Goal: Information Seeking & Learning: Learn about a topic

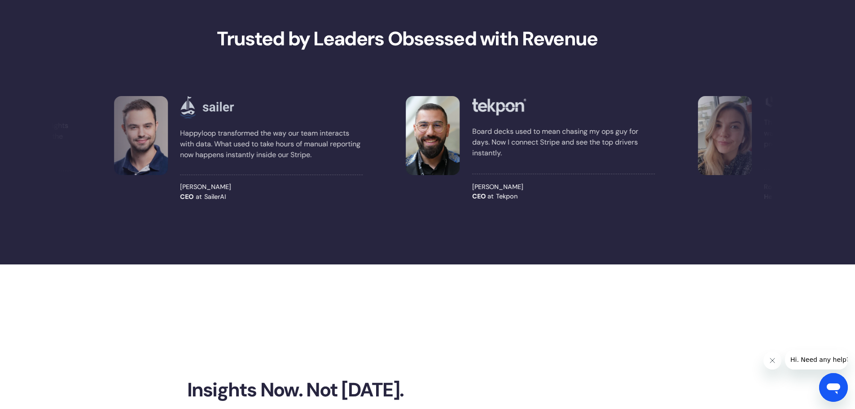
scroll to position [1211, 0]
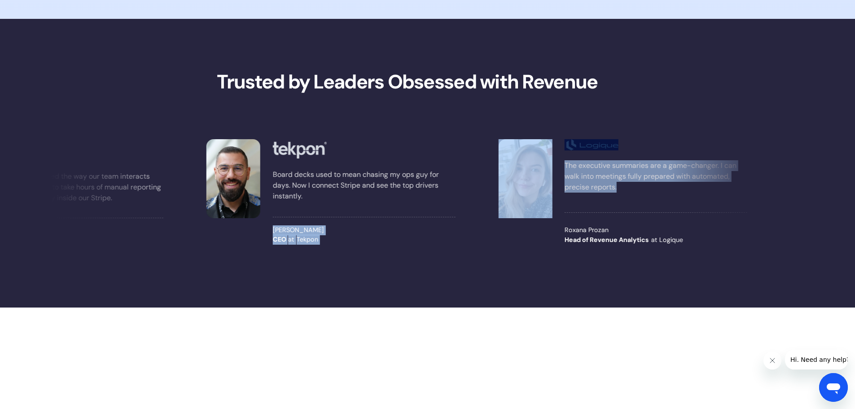
drag, startPoint x: 609, startPoint y: 211, endPoint x: 455, endPoint y: 197, distance: 155.0
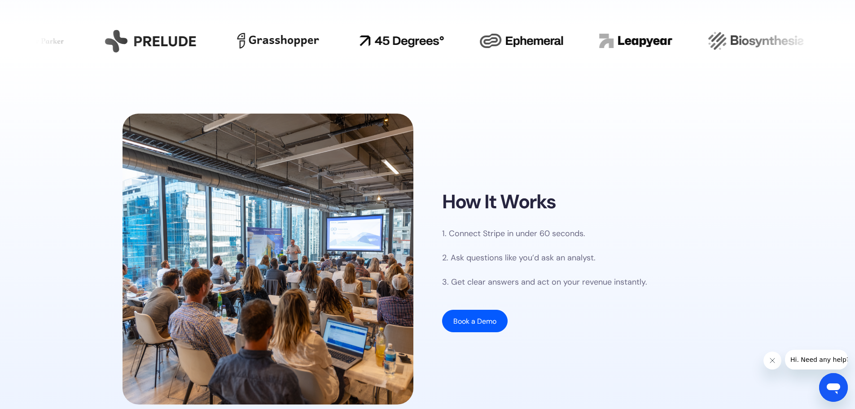
scroll to position [0, 0]
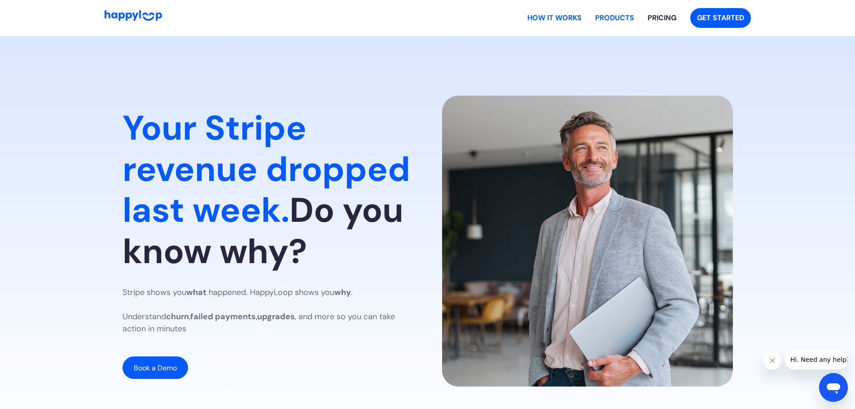
drag, startPoint x: 775, startPoint y: 316, endPoint x: 719, endPoint y: 101, distance: 222.8
click at [623, 19] on link "PRODUCTS" at bounding box center [614, 18] width 53 height 29
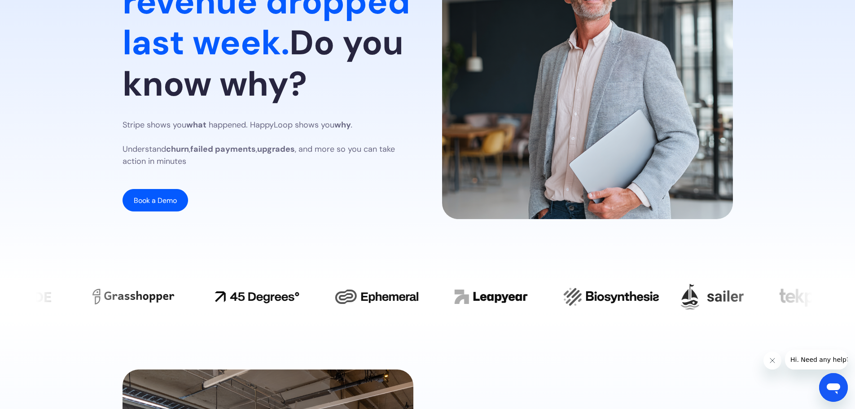
scroll to position [2, 0]
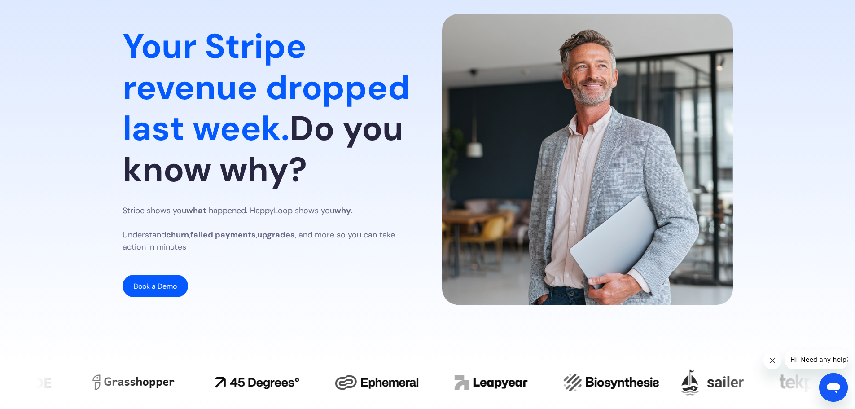
drag, startPoint x: 645, startPoint y: 92, endPoint x: 619, endPoint y: -8, distance: 103.0
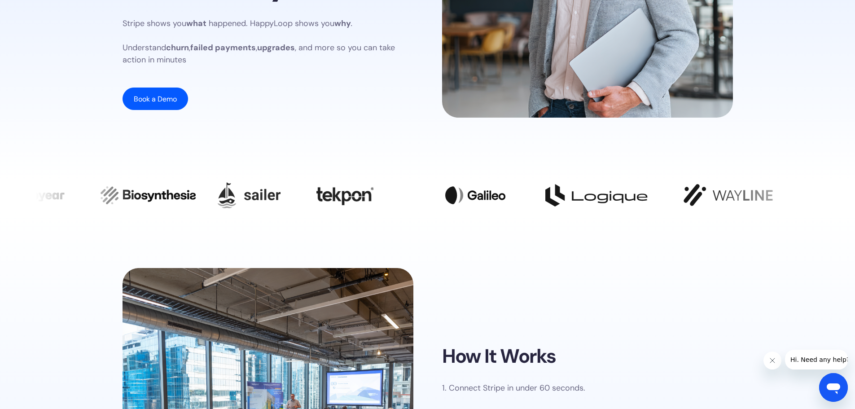
scroll to position [271, 0]
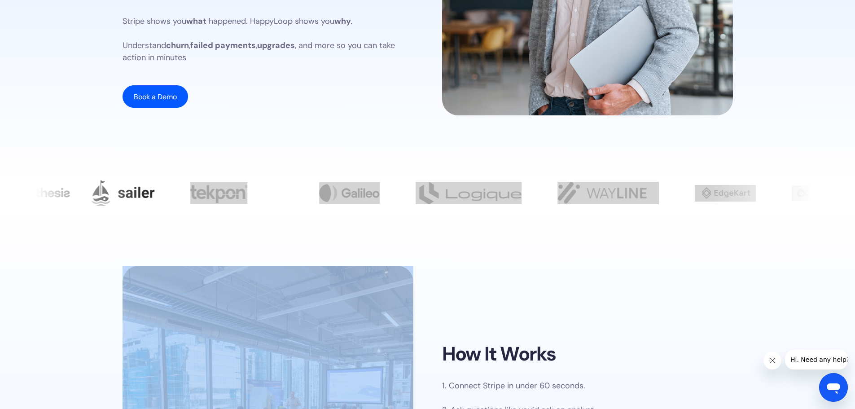
drag, startPoint x: 285, startPoint y: 192, endPoint x: 230, endPoint y: 214, distance: 59.0
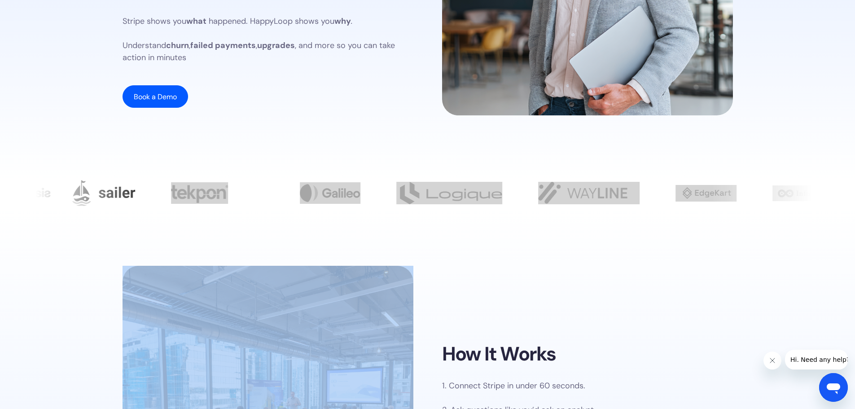
click at [219, 194] on img at bounding box center [199, 193] width 57 height 22
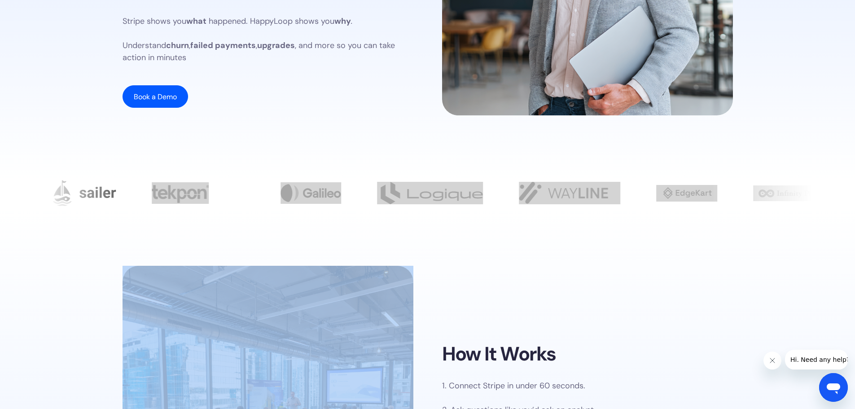
click at [188, 196] on img at bounding box center [180, 193] width 57 height 22
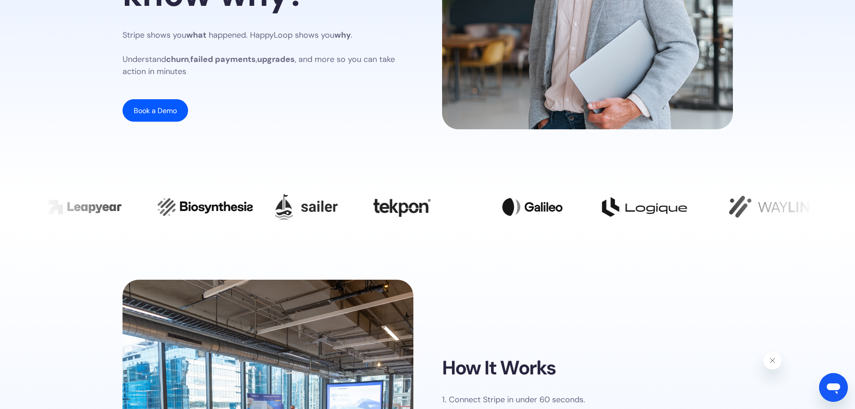
scroll to position [269, 0]
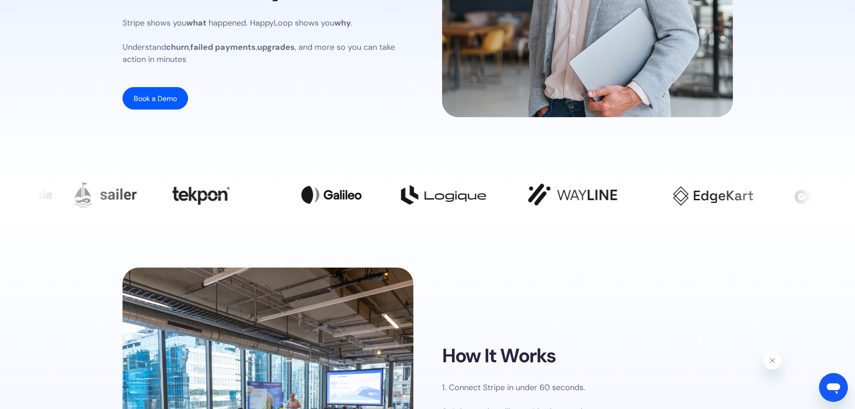
click at [291, 193] on div at bounding box center [862, 195] width 1577 height 26
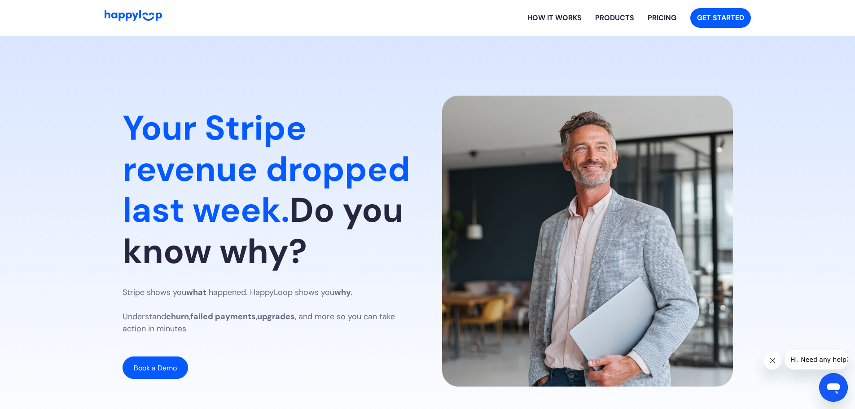
drag, startPoint x: 414, startPoint y: 284, endPoint x: 320, endPoint y: 0, distance: 298.4
drag, startPoint x: 328, startPoint y: 183, endPoint x: 334, endPoint y: 153, distance: 31.2
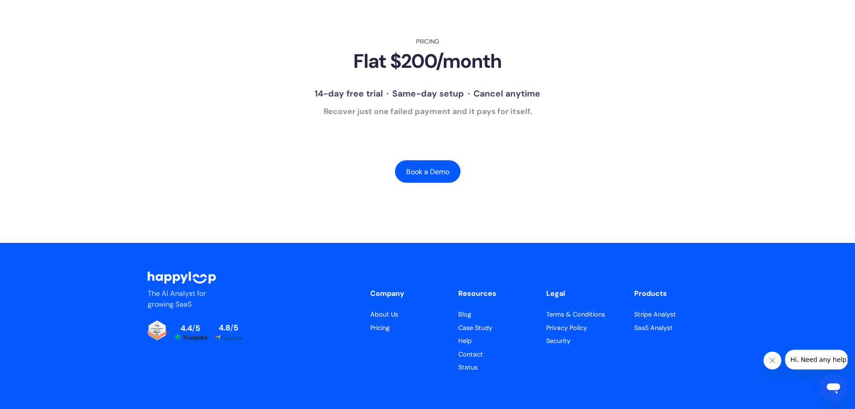
scroll to position [2248, 0]
